Goal: Task Accomplishment & Management: Manage account settings

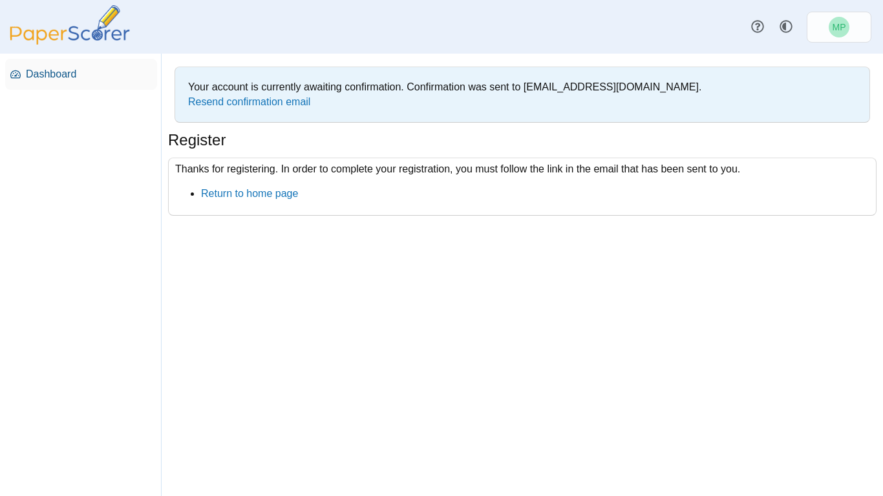
click at [59, 74] on span "Dashboard" at bounding box center [89, 74] width 126 height 14
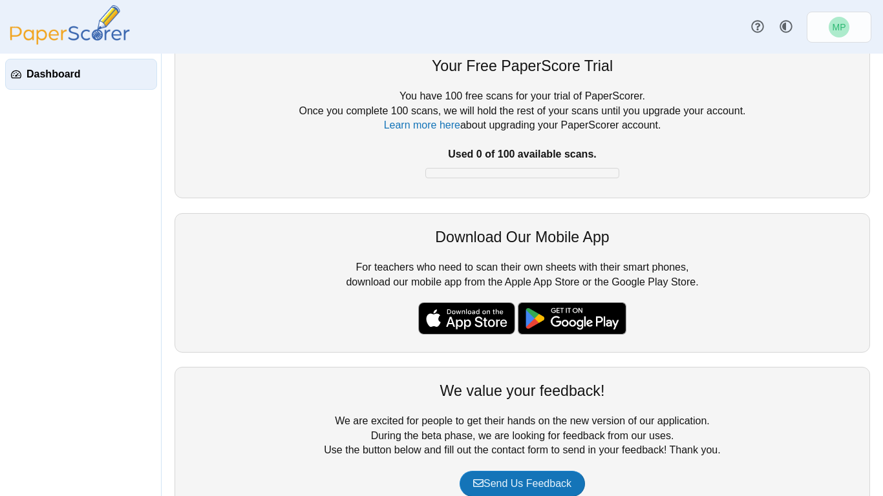
scroll to position [127, 0]
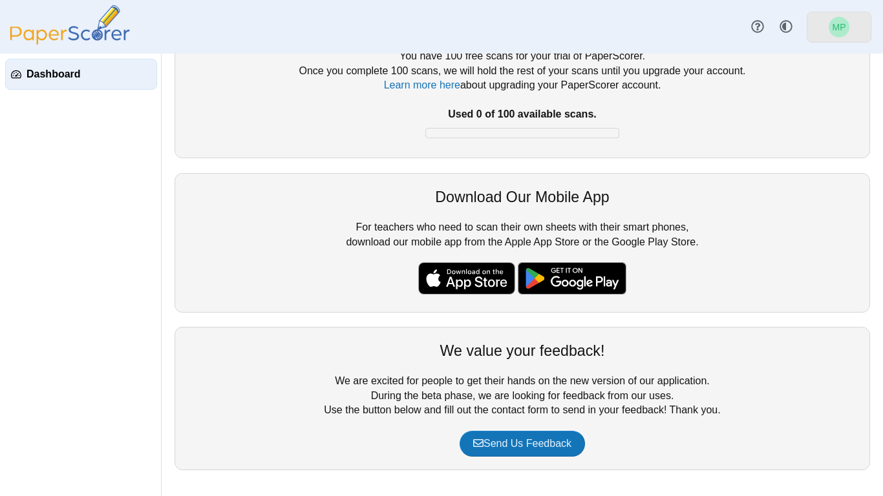
click at [829, 23] on span "MP" at bounding box center [839, 27] width 21 height 21
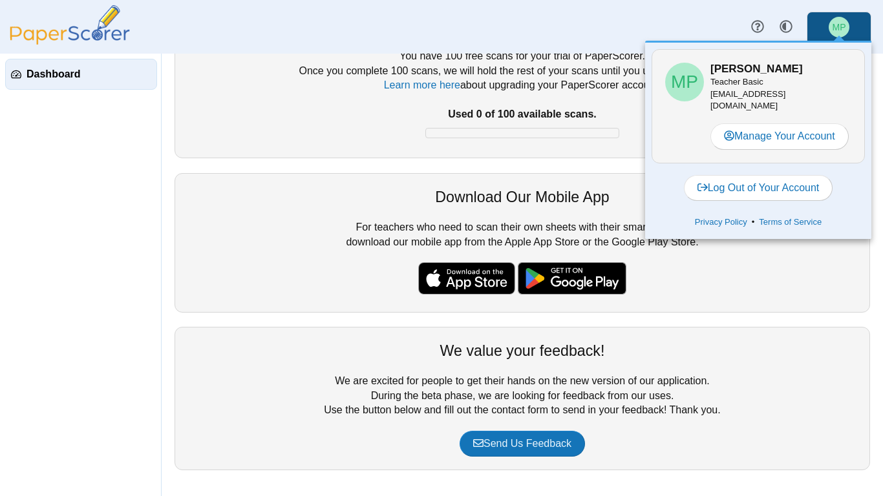
scroll to position [0, 0]
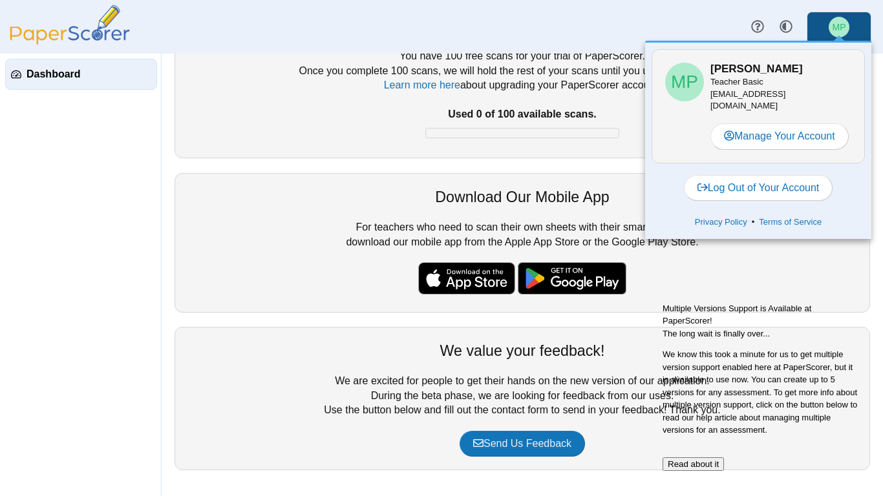
click at [109, 59] on link "Dashboard" at bounding box center [81, 74] width 152 height 31
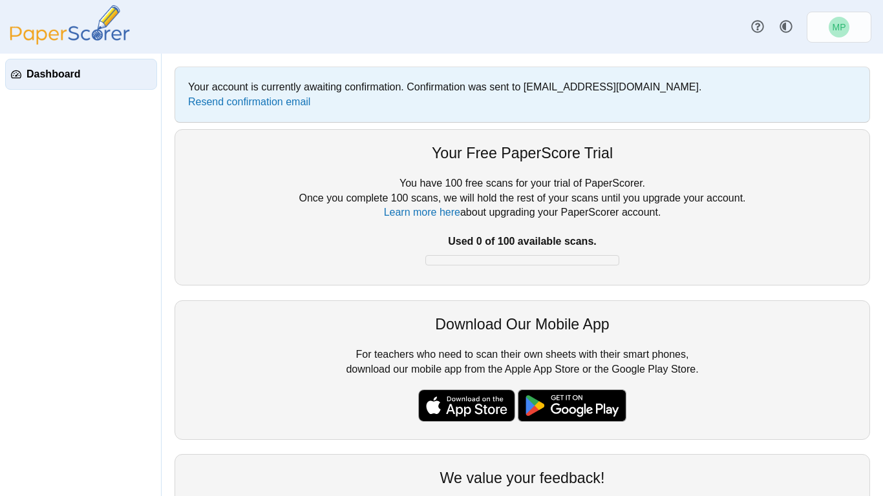
click at [254, 109] on div "Your account is currently awaiting confirmation. Confirmation was sent to miche…" at bounding box center [522, 95] width 681 height 42
click at [255, 103] on link "Resend confirmation email" at bounding box center [249, 101] width 122 height 11
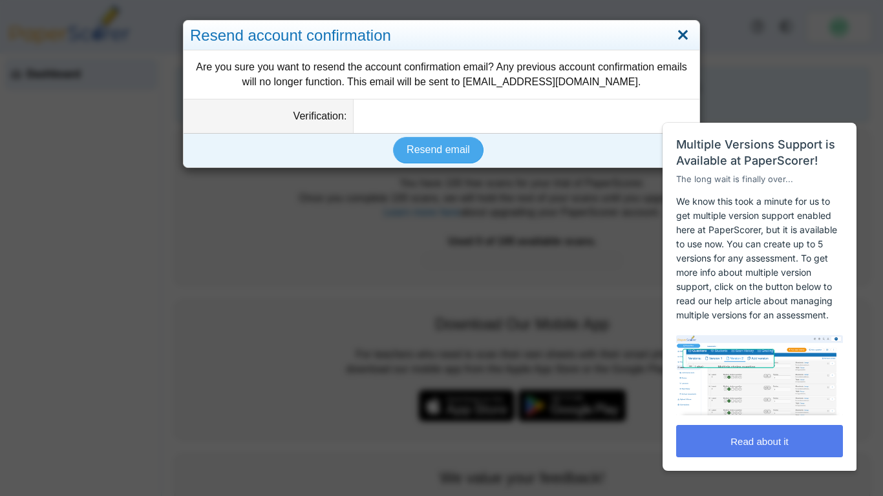
click at [676, 34] on link "Close" at bounding box center [683, 36] width 20 height 22
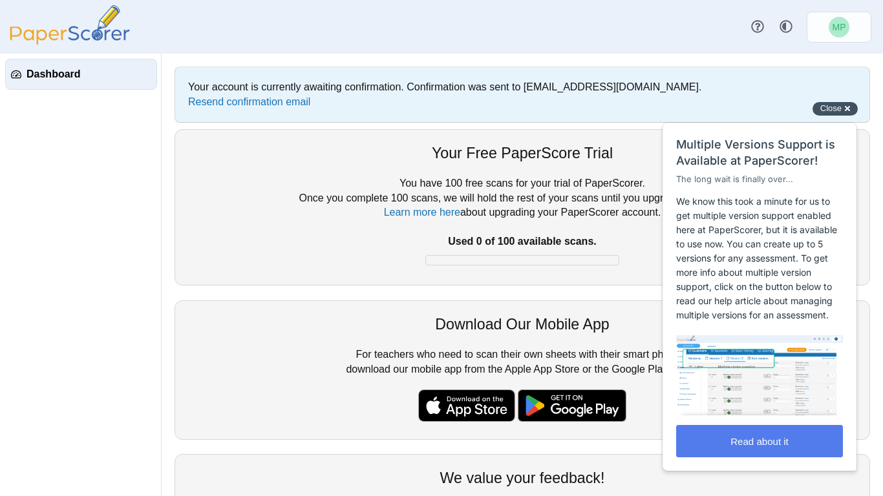
click at [835, 114] on div "Close cross-small" at bounding box center [835, 109] width 45 height 14
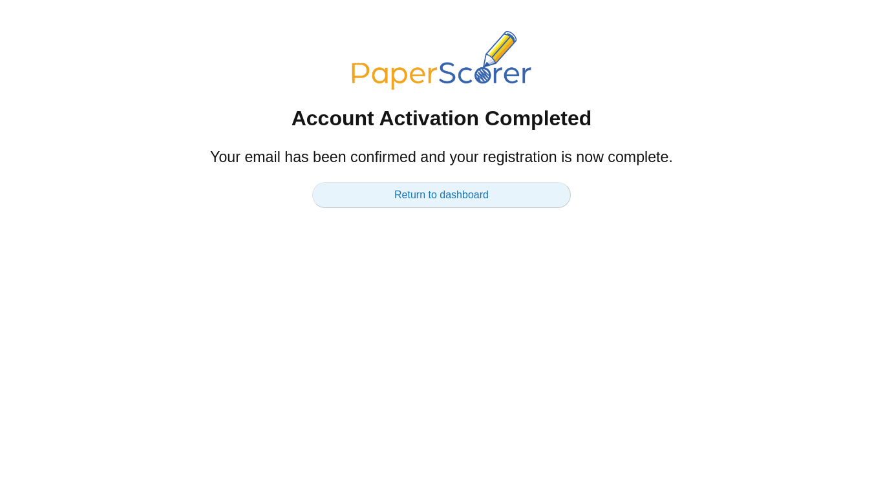
click at [476, 186] on link "Return to dashboard" at bounding box center [441, 195] width 259 height 26
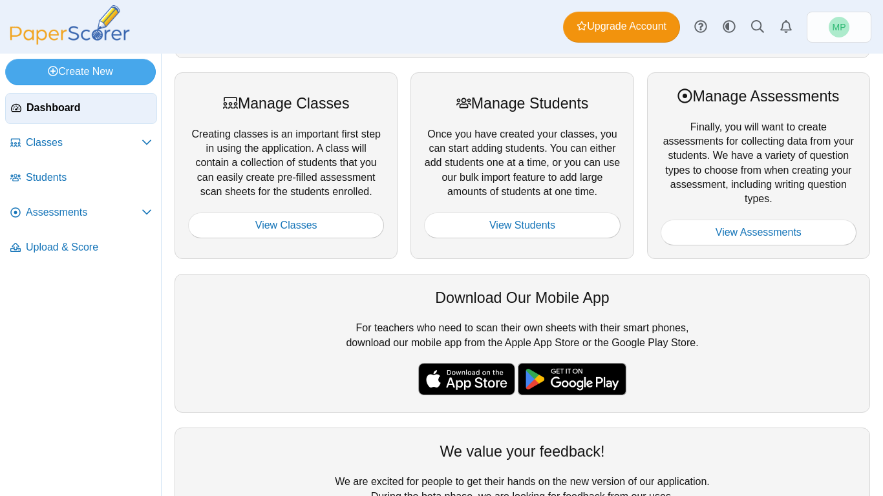
scroll to position [167, 0]
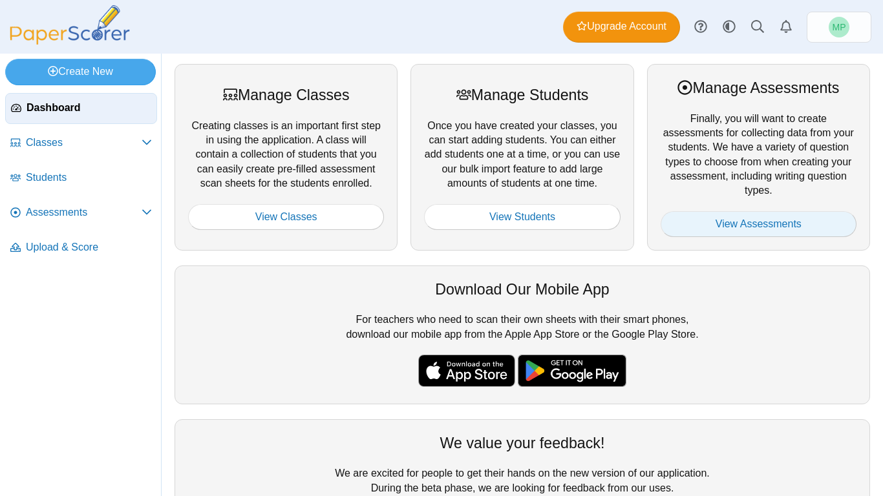
click at [747, 228] on link "View Assessments" at bounding box center [759, 224] width 196 height 26
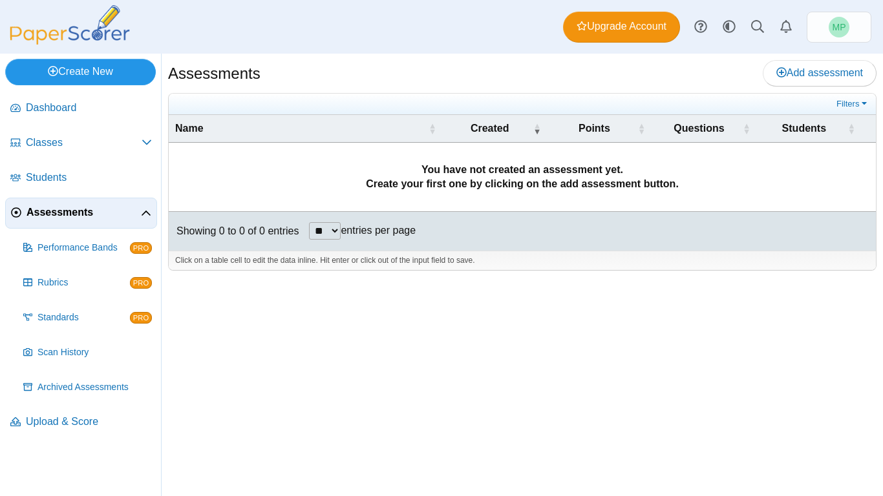
click at [82, 63] on link "Create New" at bounding box center [80, 72] width 151 height 26
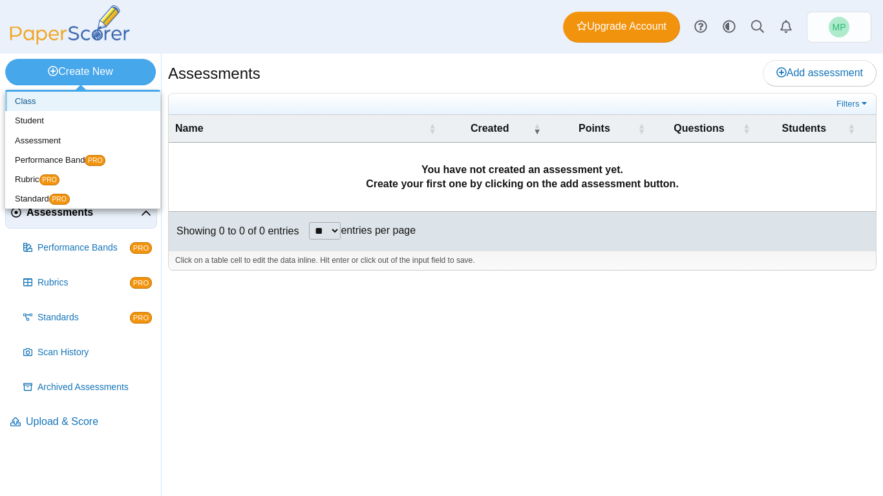
click at [63, 101] on link "Class" at bounding box center [82, 101] width 155 height 19
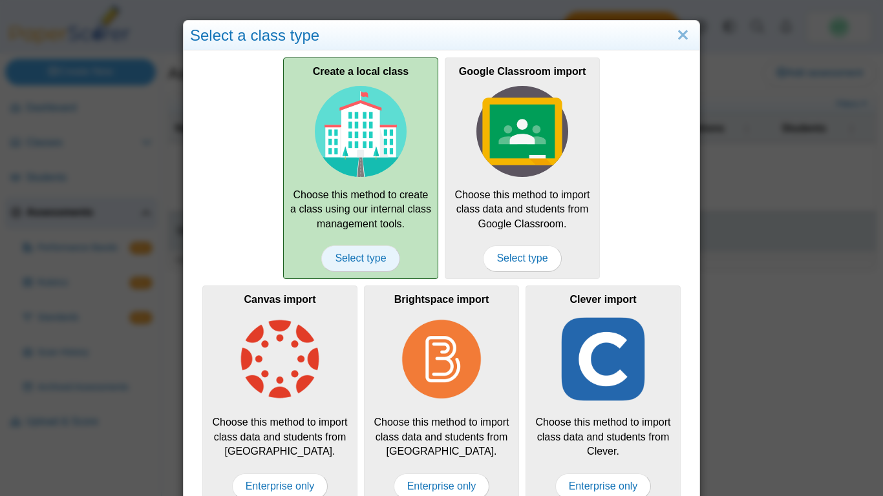
click at [376, 264] on span "Select type" at bounding box center [360, 259] width 78 height 26
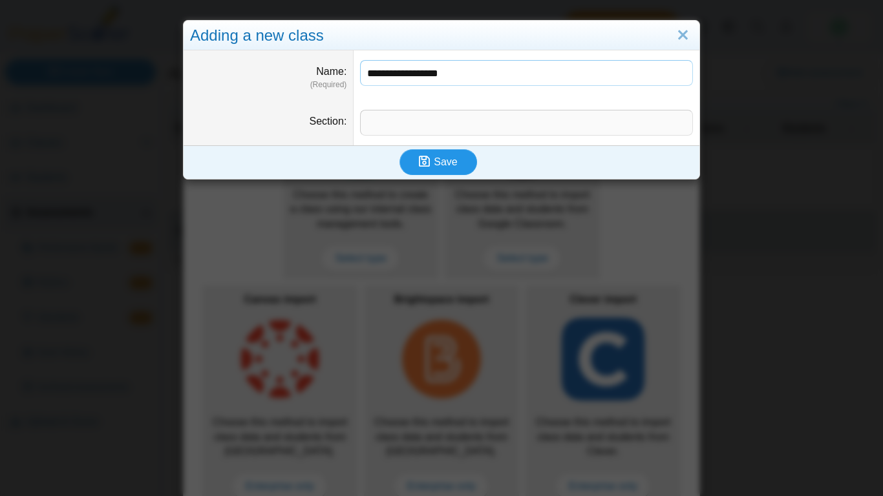
type input "**********"
click at [451, 160] on span "Save" at bounding box center [445, 161] width 23 height 11
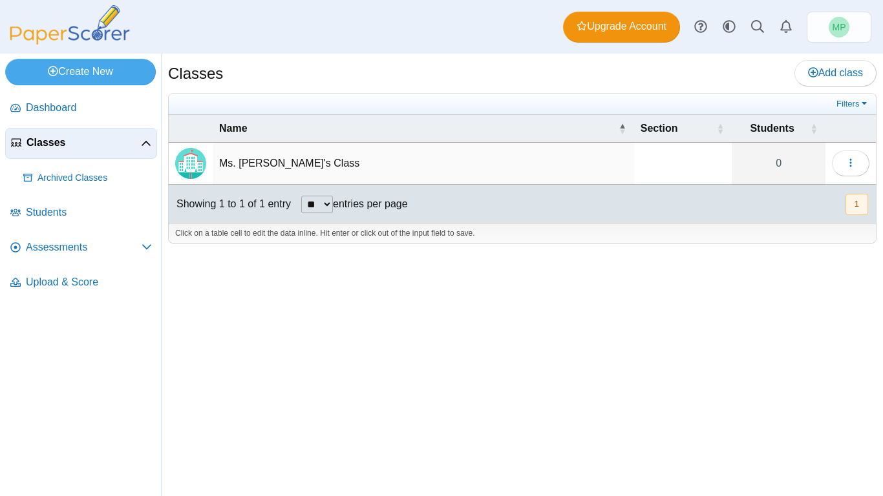
click at [279, 157] on td "Ms. Bianca's Class" at bounding box center [423, 164] width 421 height 42
type input "**********"
click at [353, 260] on div "Classes Add class Filters 0" at bounding box center [522, 275] width 721 height 443
click at [196, 153] on img "Locally created class" at bounding box center [190, 163] width 31 height 31
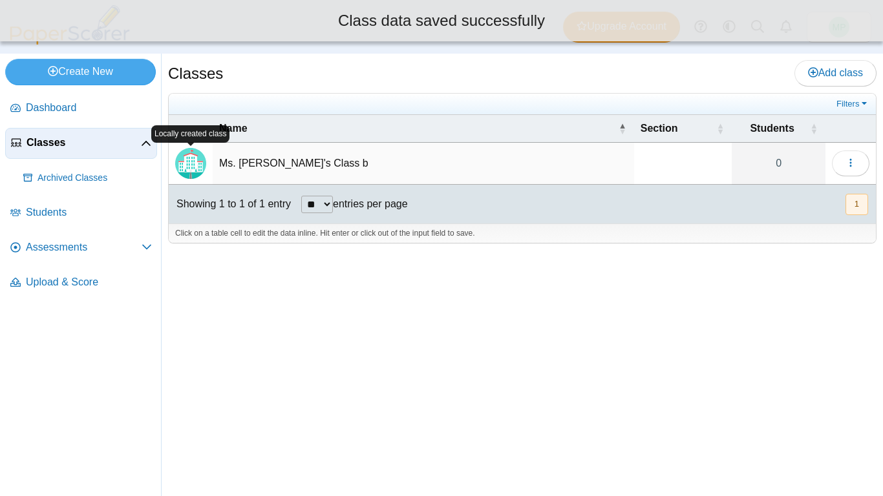
click at [320, 151] on td "Ms. Bianca's Class b" at bounding box center [423, 164] width 421 height 42
click at [320, 151] on input "**********" at bounding box center [422, 164] width 407 height 26
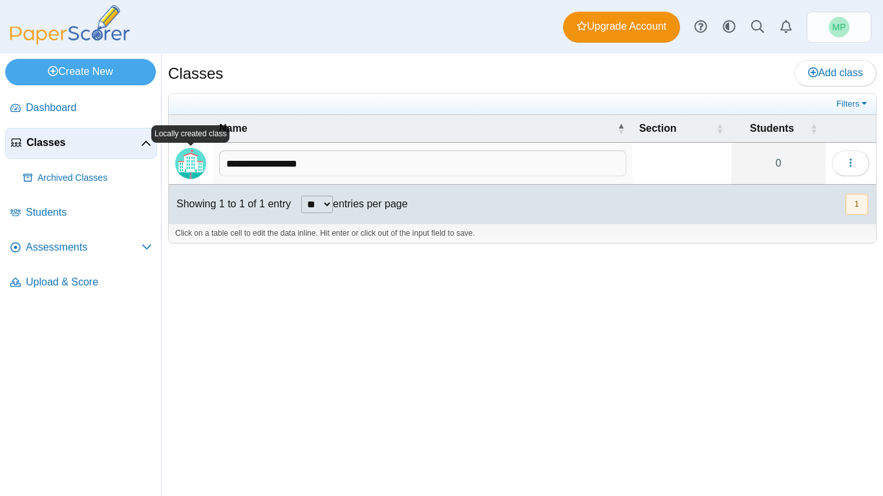
type input "**********"
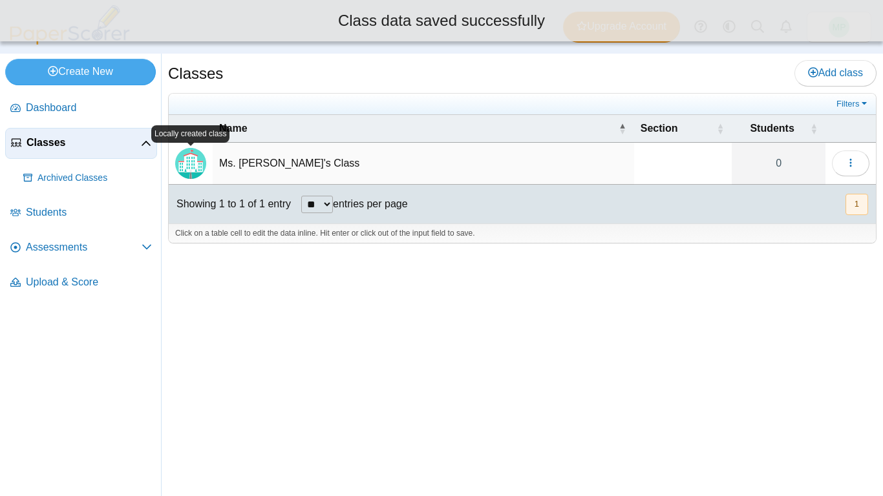
click at [599, 171] on td "Ms. Bianca's Class" at bounding box center [423, 164] width 421 height 42
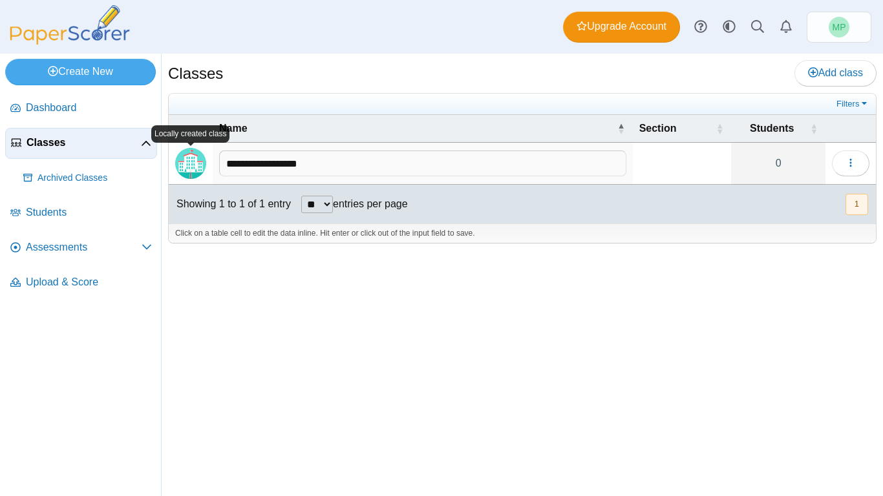
click at [187, 150] on img "Locally created class" at bounding box center [190, 163] width 31 height 31
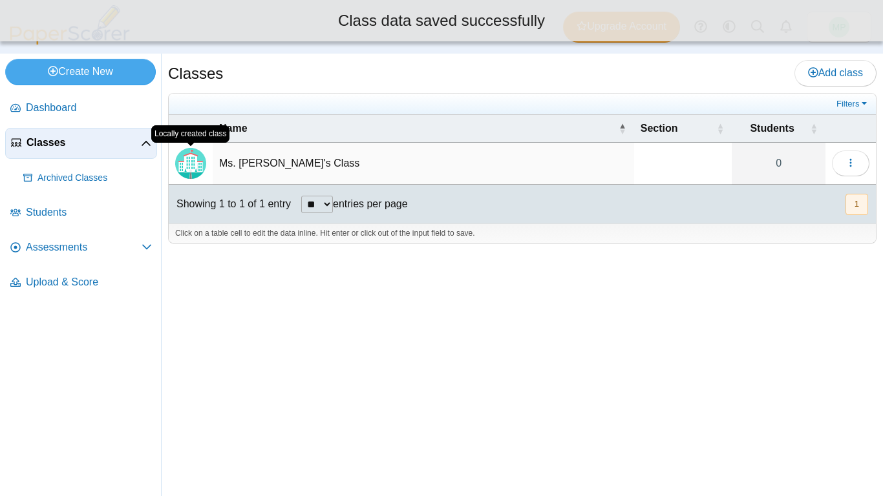
click at [188, 158] on img "Locally created class" at bounding box center [190, 163] width 31 height 31
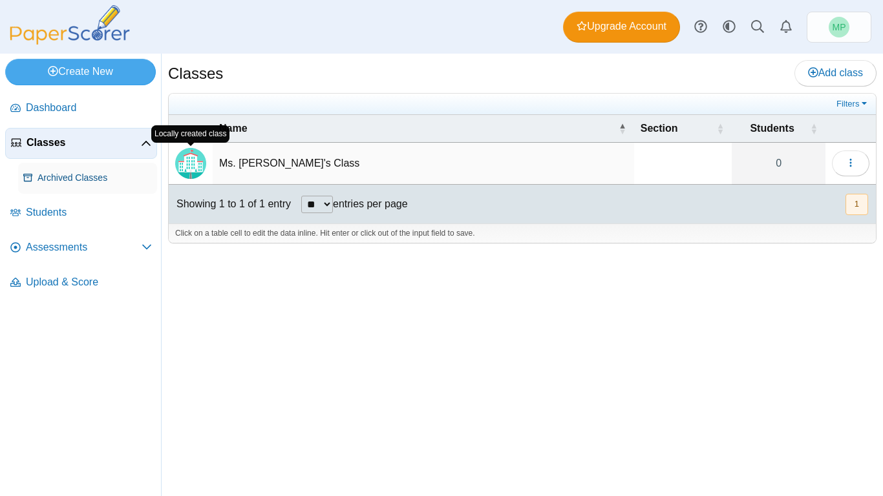
click at [85, 187] on link "Archived Classes" at bounding box center [87, 178] width 139 height 31
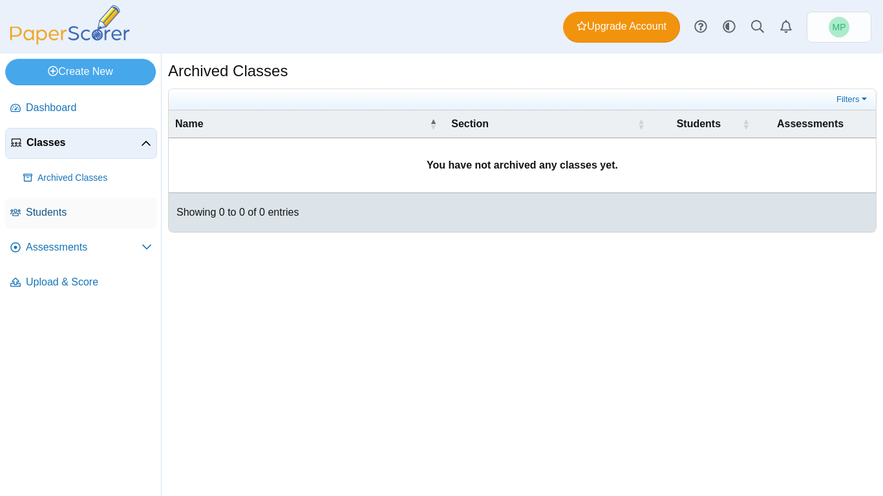
click at [89, 221] on link "Students" at bounding box center [81, 213] width 152 height 31
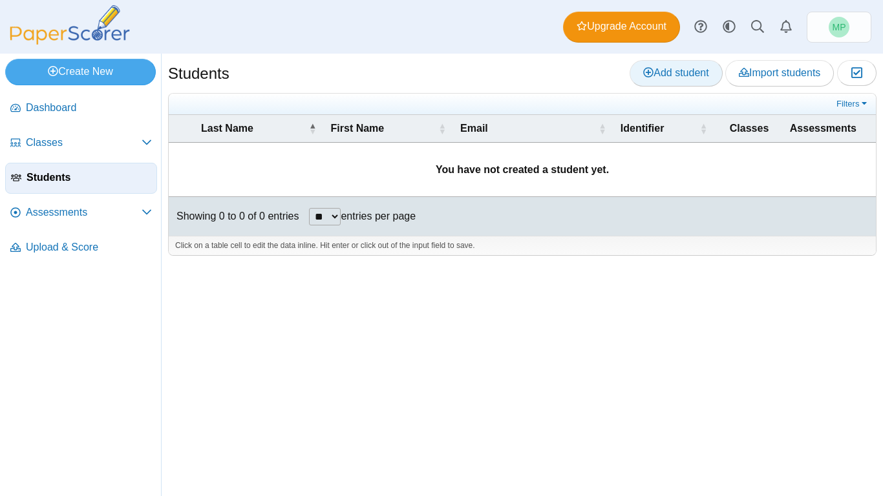
click at [699, 70] on span "Add student" at bounding box center [675, 72] width 65 height 11
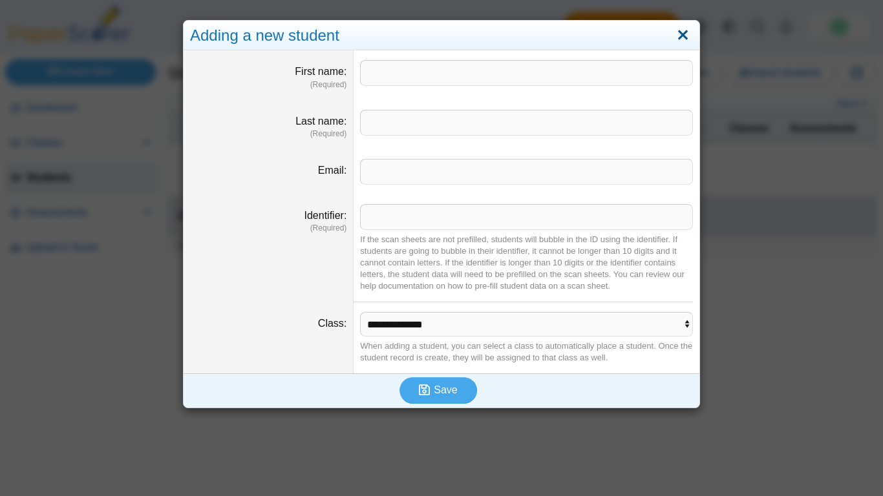
click at [684, 27] on link "Close" at bounding box center [683, 36] width 20 height 22
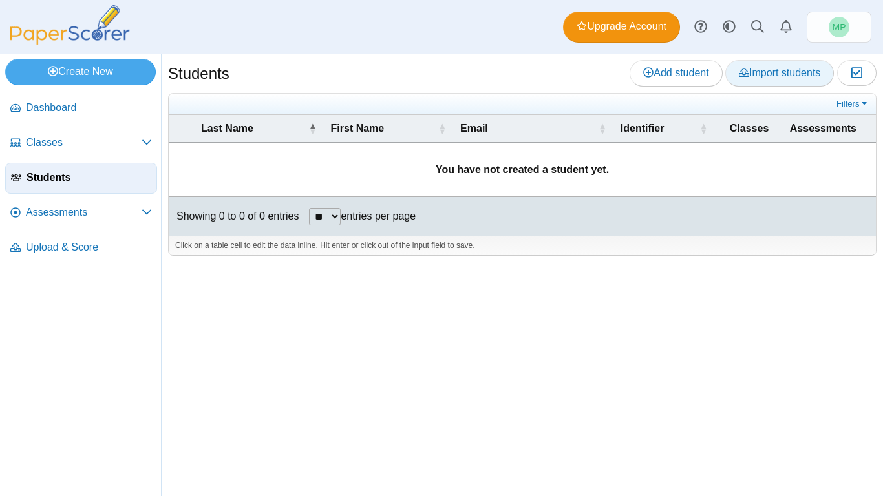
click at [756, 78] on span "Import students" at bounding box center [779, 72] width 81 height 11
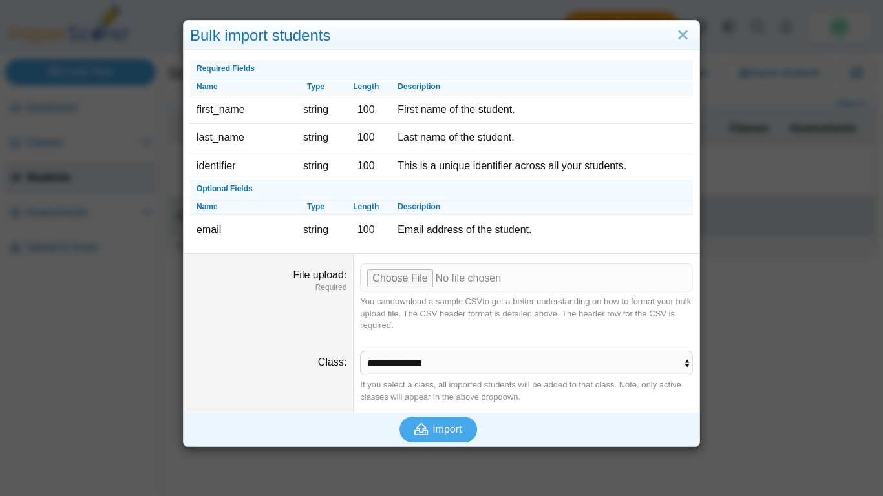
click at [365, 250] on dd "Required Fields Name Type Length Description first_name string 100 First name o…" at bounding box center [442, 155] width 516 height 198
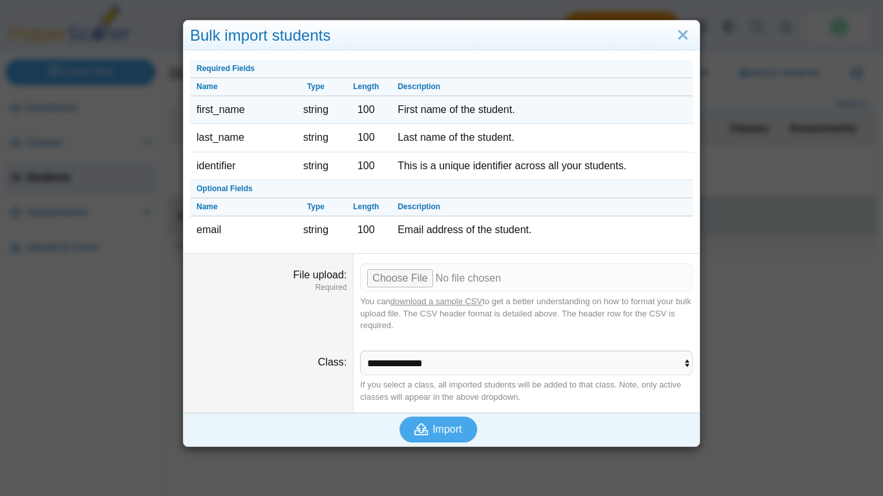
click at [341, 112] on td "100" at bounding box center [366, 110] width 50 height 28
drag, startPoint x: 244, startPoint y: 110, endPoint x: 193, endPoint y: 109, distance: 51.1
click at [193, 109] on td "first_name" at bounding box center [240, 110] width 101 height 28
copy td "first_name"
